Goal: Navigation & Orientation: Find specific page/section

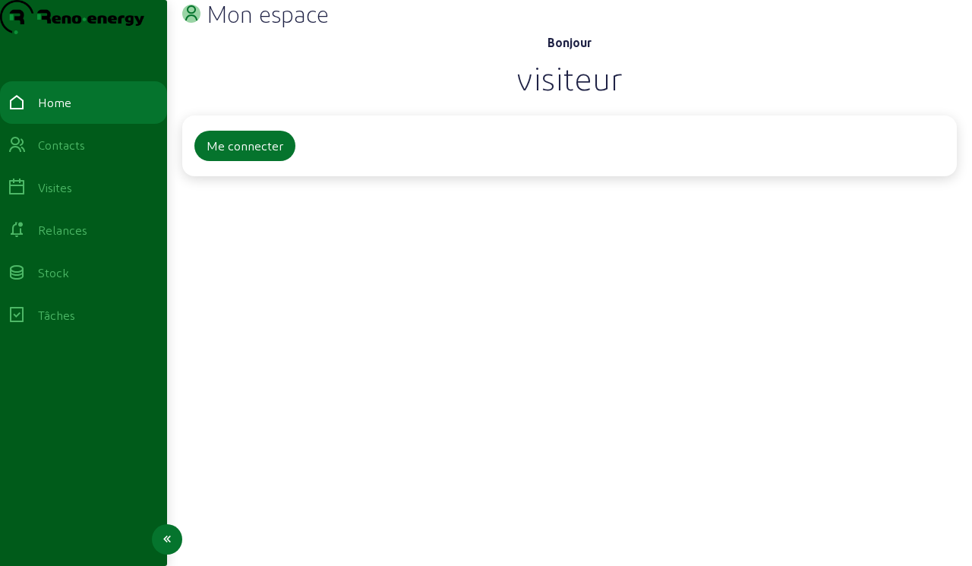
click at [40, 209] on link "Visites" at bounding box center [83, 187] width 167 height 43
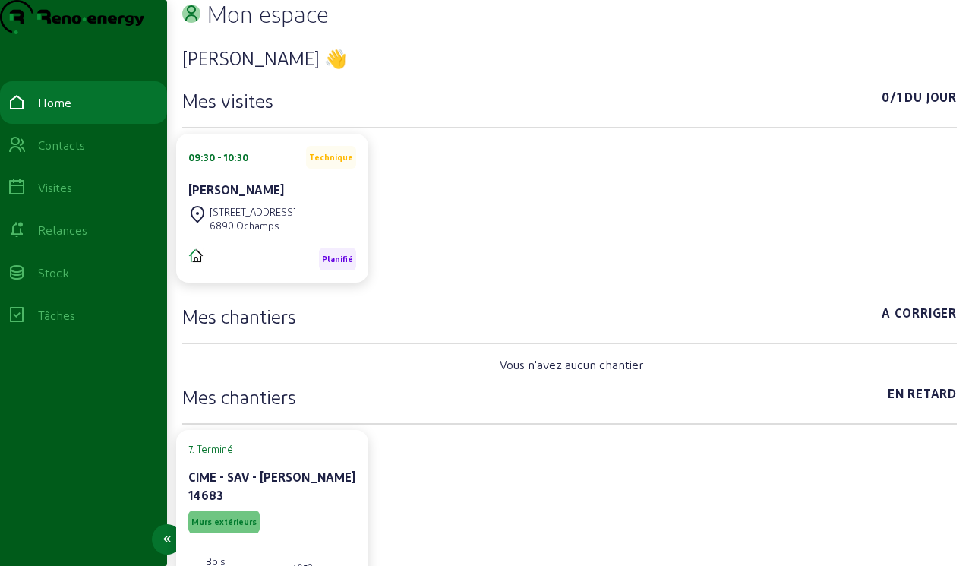
click at [87, 197] on div "Visites" at bounding box center [84, 187] width 152 height 18
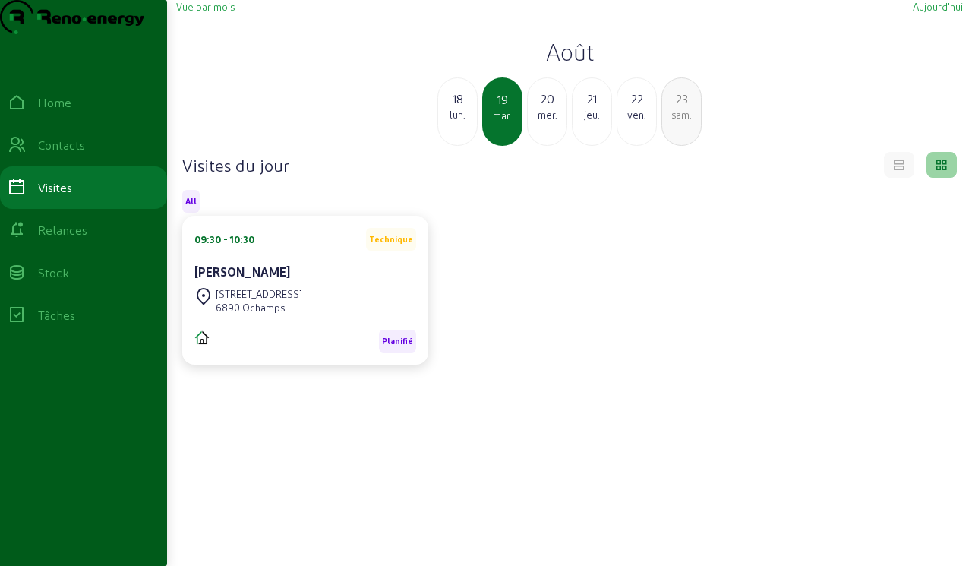
click at [467, 121] on div "lun." at bounding box center [457, 115] width 39 height 14
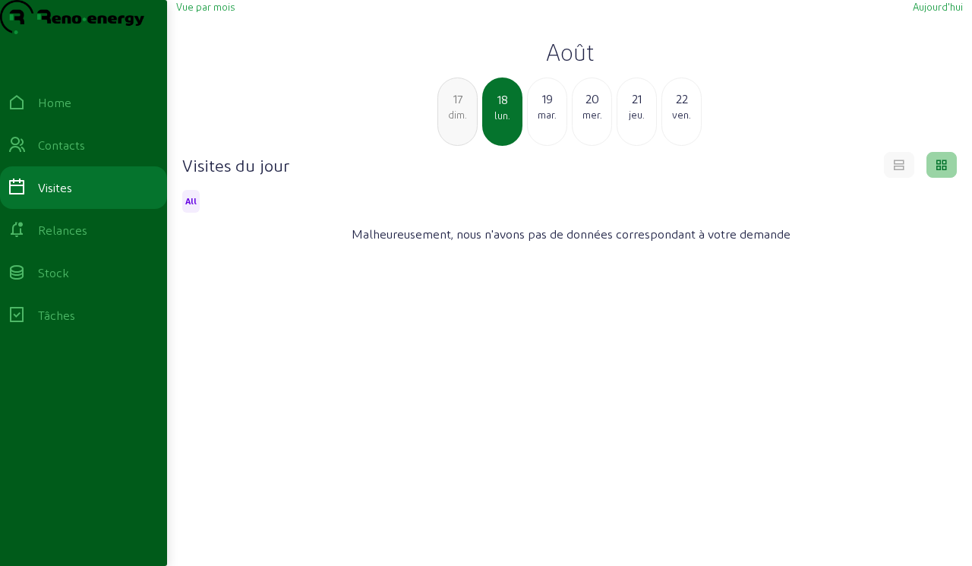
click at [471, 112] on div "17 dim." at bounding box center [457, 111] width 40 height 68
click at [455, 121] on div "sam." at bounding box center [457, 115] width 39 height 14
click at [458, 108] on div "15" at bounding box center [457, 99] width 39 height 18
click at [465, 121] on div "jeu." at bounding box center [457, 115] width 39 height 14
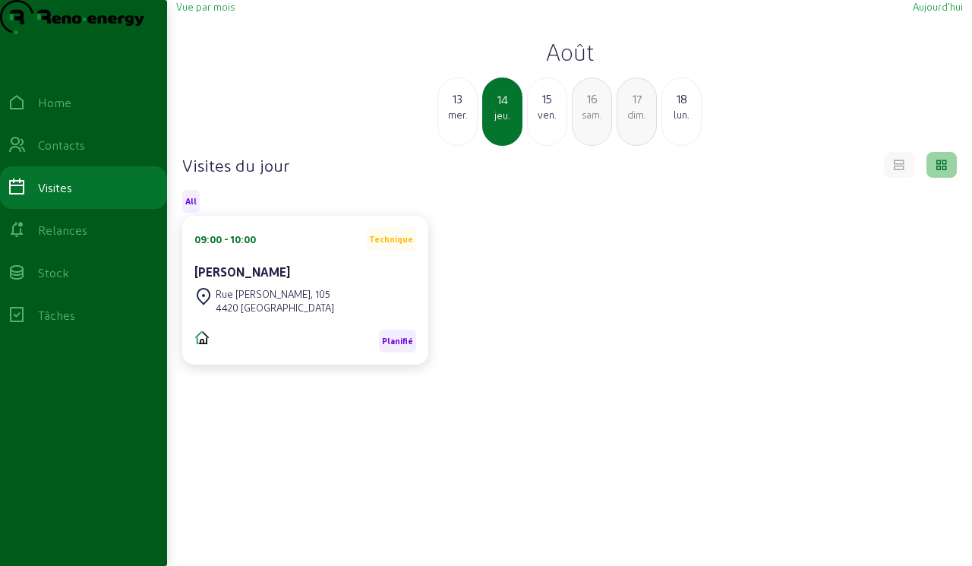
click at [468, 108] on div "13" at bounding box center [457, 99] width 39 height 18
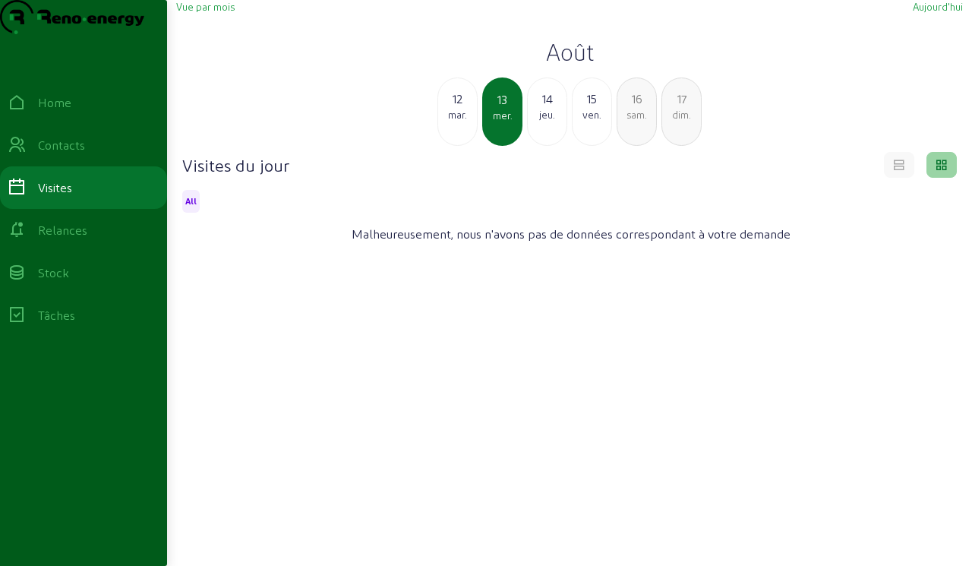
click at [458, 121] on div "mar." at bounding box center [457, 115] width 39 height 14
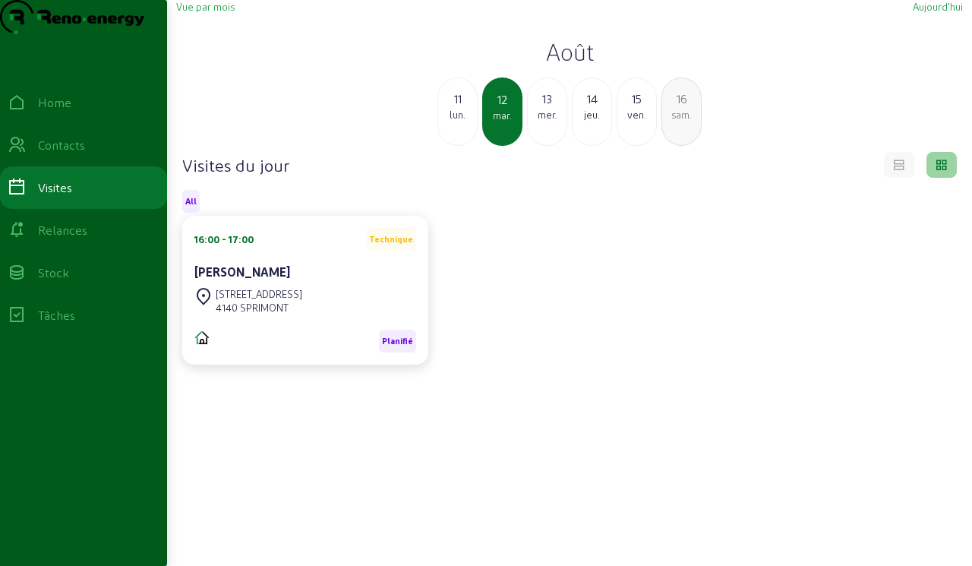
click at [454, 121] on div "lun." at bounding box center [457, 115] width 39 height 14
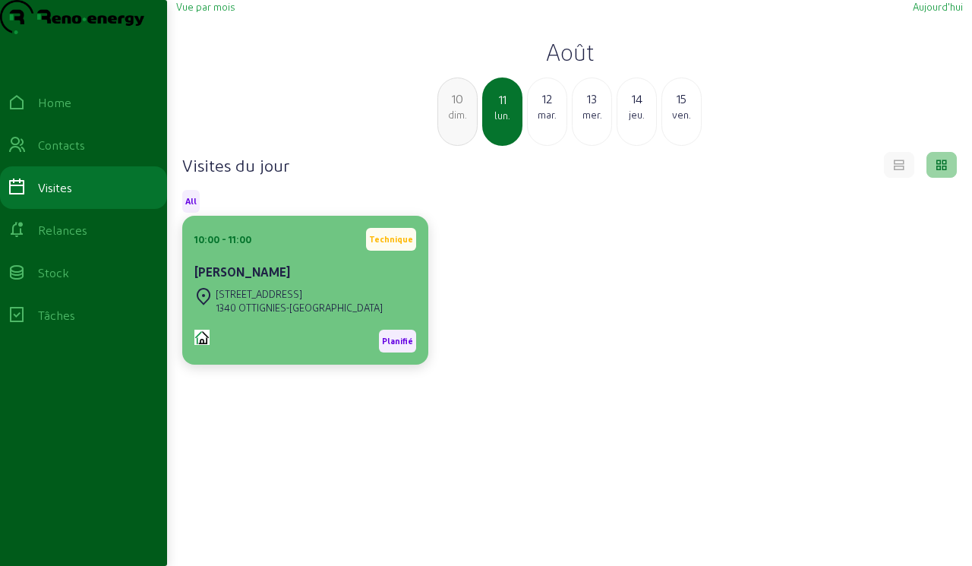
click at [310, 301] on div "[STREET_ADDRESS]" at bounding box center [299, 294] width 167 height 14
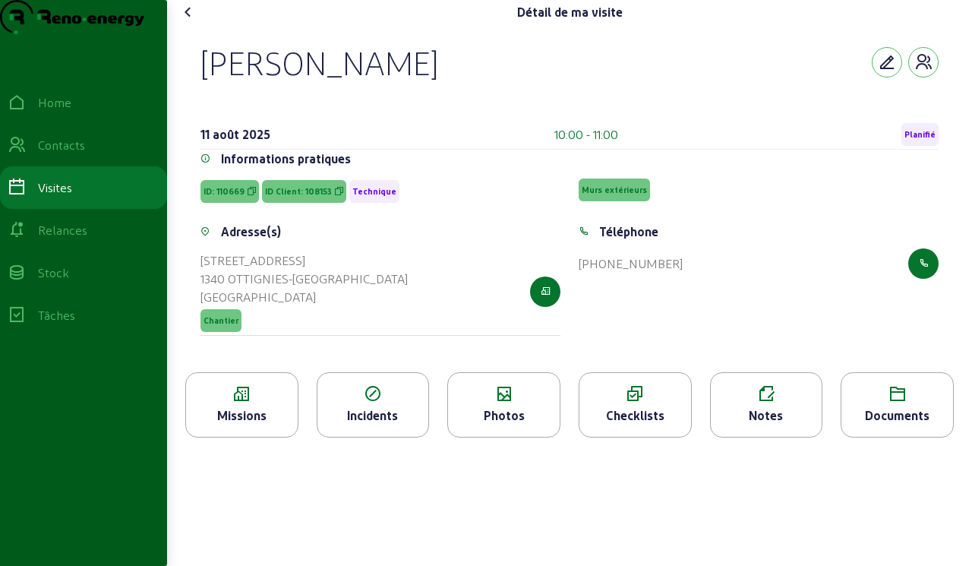
click at [514, 424] on div "Photos" at bounding box center [504, 415] width 112 height 18
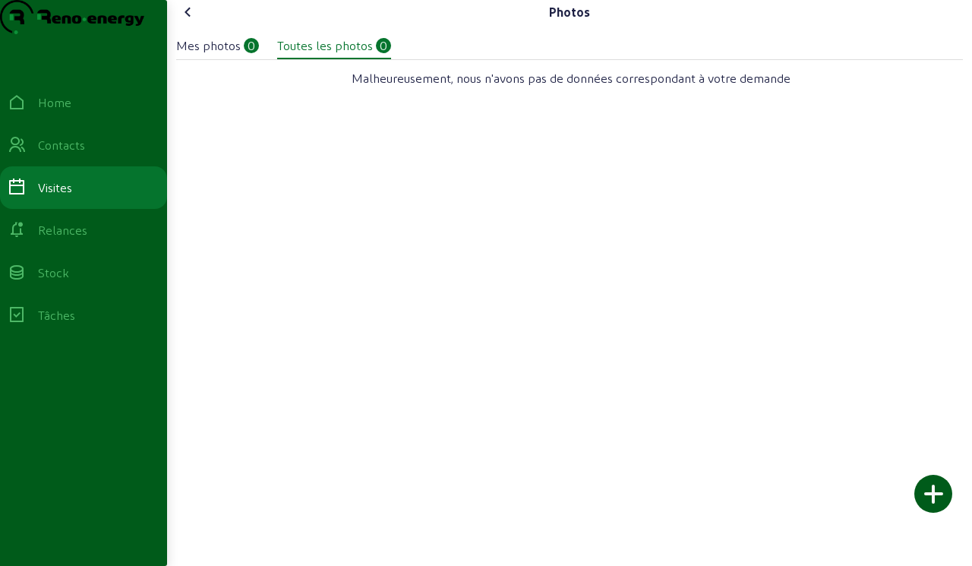
click at [200, 24] on cam-font-icon at bounding box center [188, 12] width 24 height 24
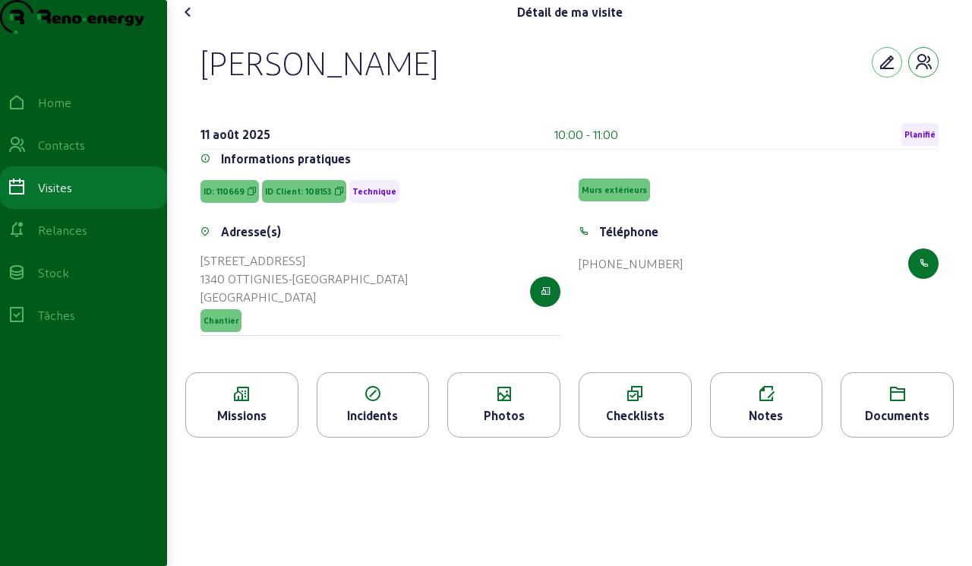
click at [920, 71] on icon "button" at bounding box center [923, 62] width 18 height 18
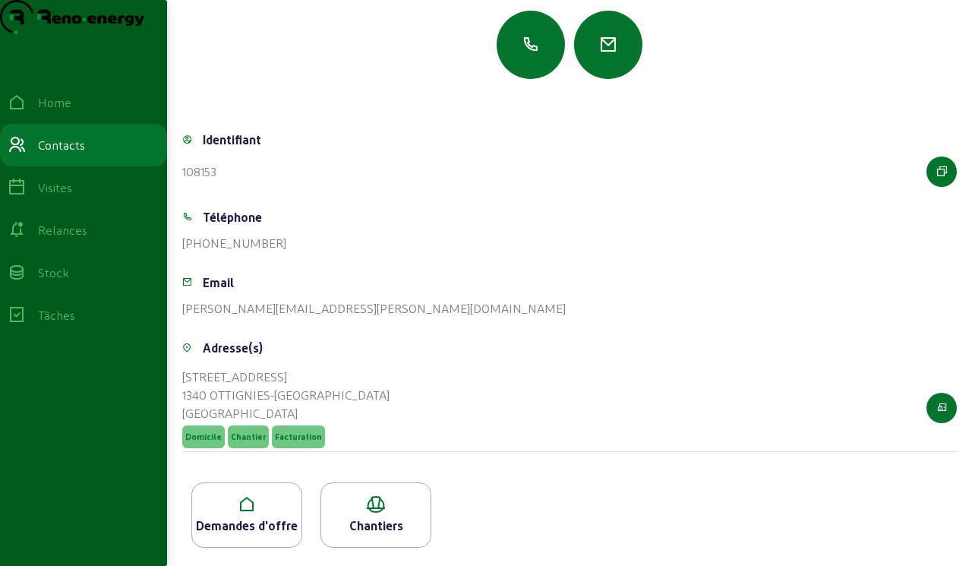
scroll to position [164, 0]
click at [381, 513] on div "Chantiers" at bounding box center [375, 514] width 111 height 65
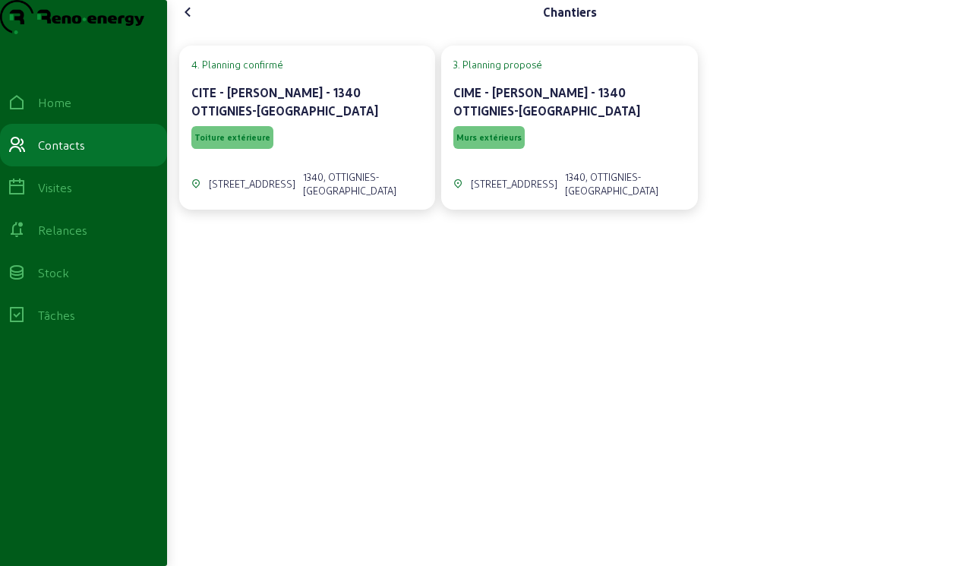
click at [529, 152] on div "Murs extérieurs" at bounding box center [569, 137] width 232 height 29
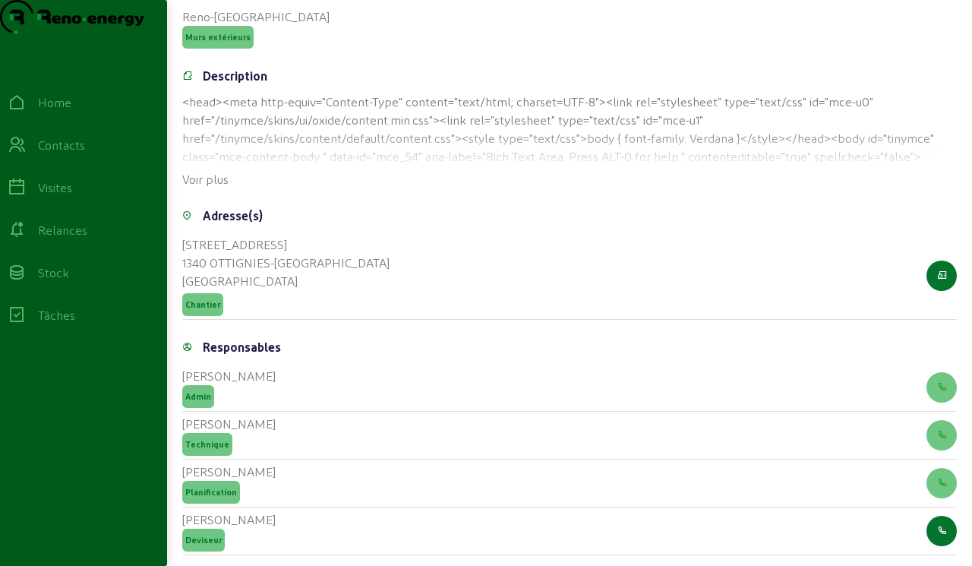
scroll to position [504, 0]
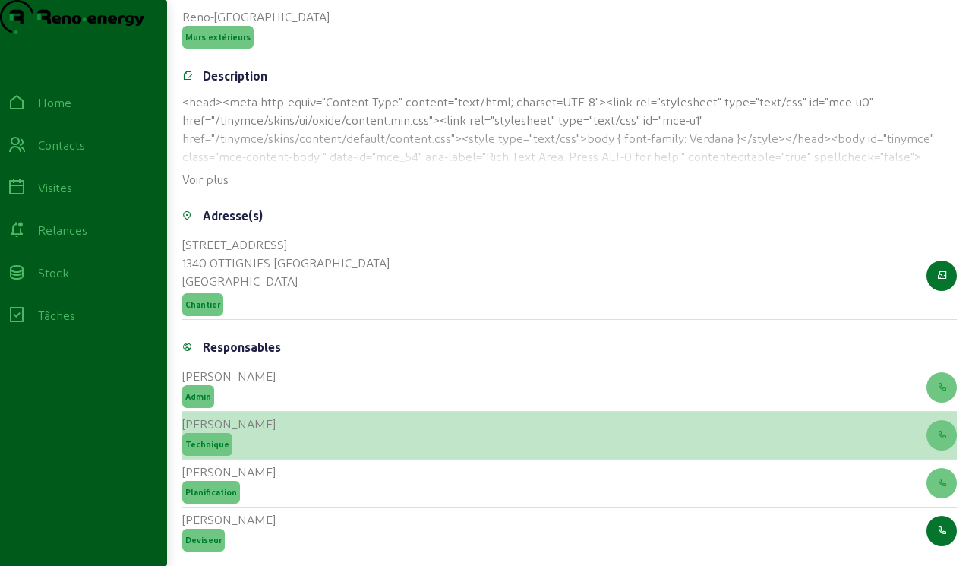
click at [411, 459] on div "[PERSON_NAME] Chefneux Technique" at bounding box center [569, 435] width 774 height 48
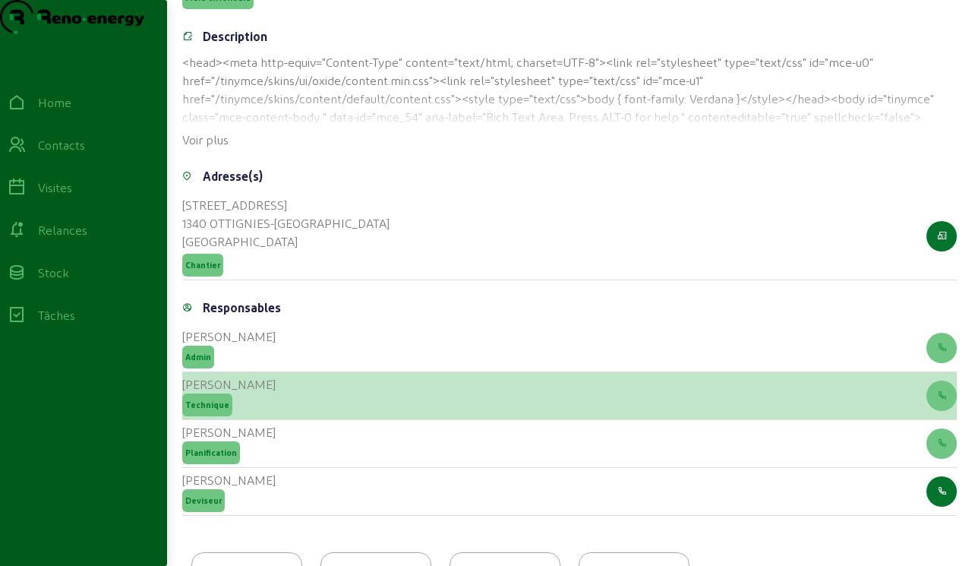
scroll to position [641, 0]
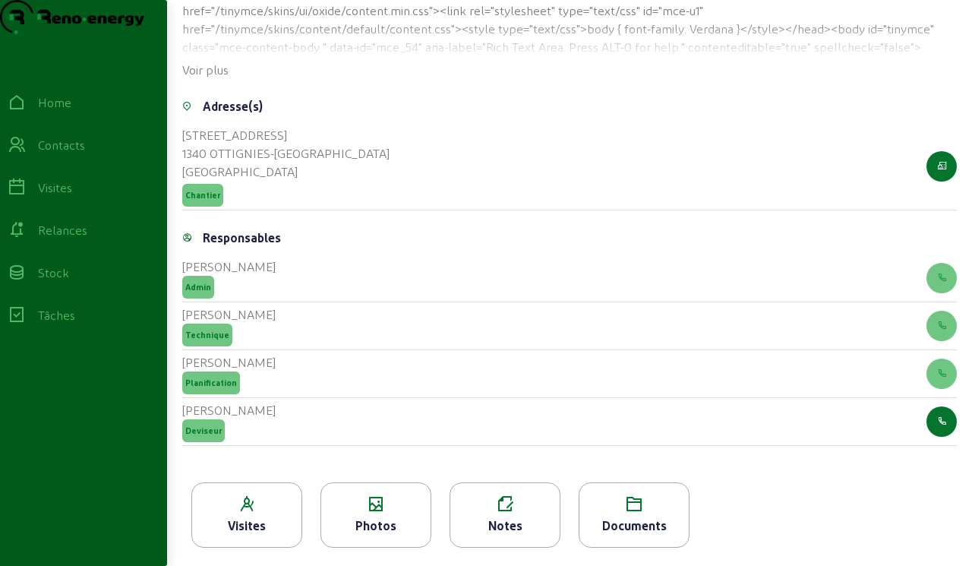
click at [371, 521] on div "Photos" at bounding box center [375, 525] width 109 height 18
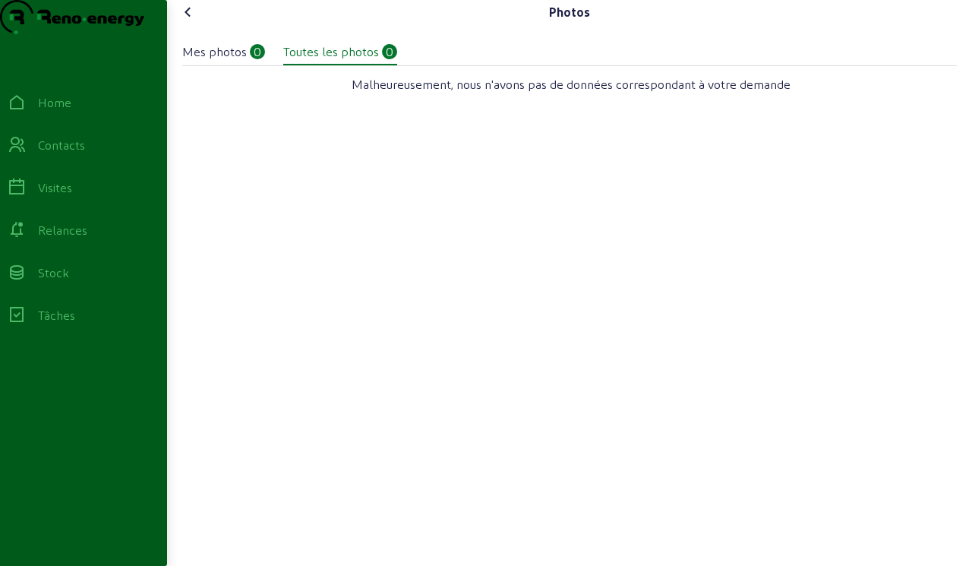
click at [186, 21] on icon at bounding box center [188, 12] width 18 height 18
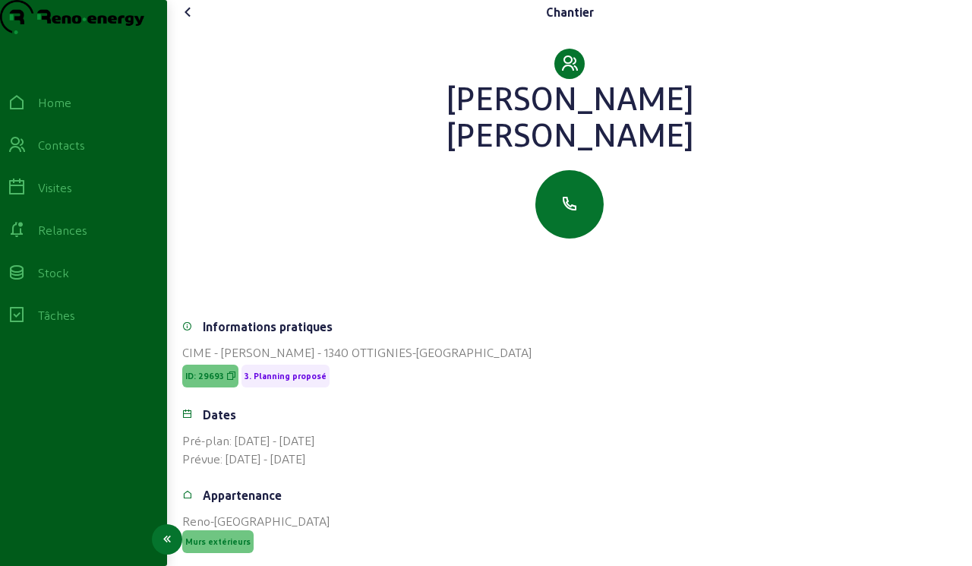
click at [88, 197] on div "Visites" at bounding box center [84, 187] width 152 height 18
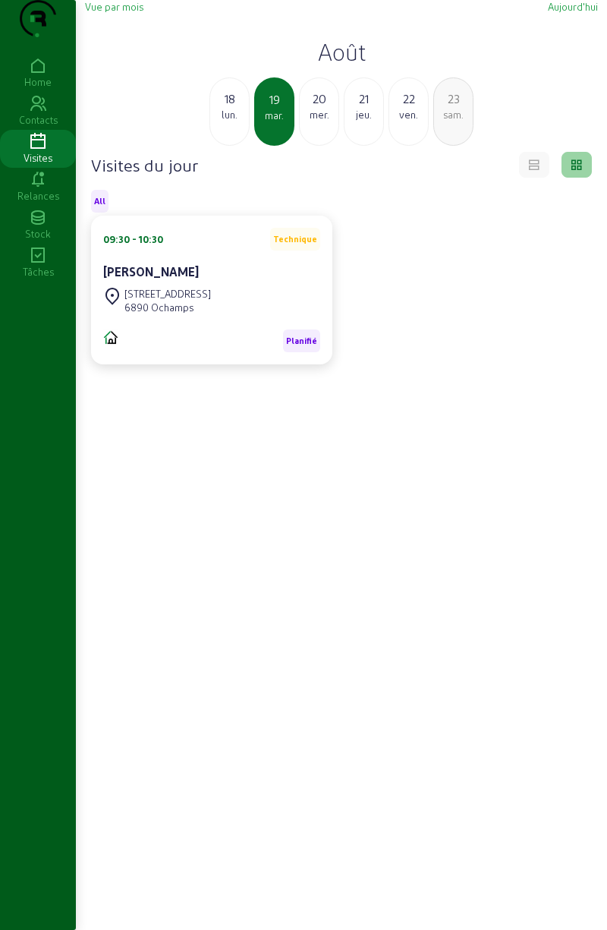
scroll to position [107, 0]
